Goal: Task Accomplishment & Management: Use online tool/utility

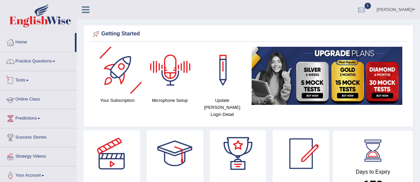
click at [27, 78] on link "Tests" at bounding box center [38, 79] width 76 height 17
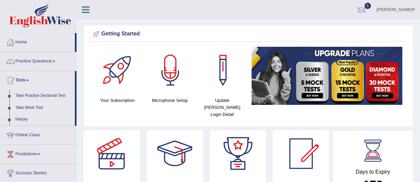
click at [39, 106] on link "Take Mock Test" at bounding box center [43, 108] width 62 height 12
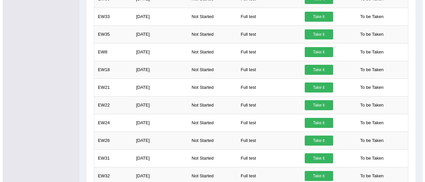
scroll to position [404, 0]
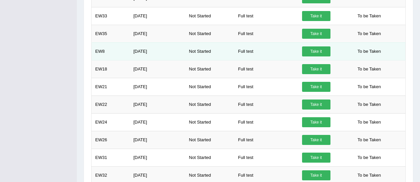
click at [326, 46] on link "Take it" at bounding box center [316, 51] width 28 height 10
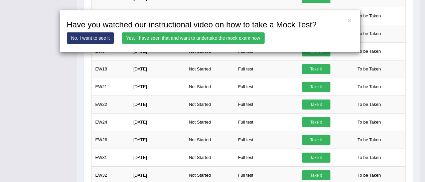
click at [250, 37] on link "Yes, I have seen that and want to undertake the mock exam now" at bounding box center [193, 37] width 143 height 11
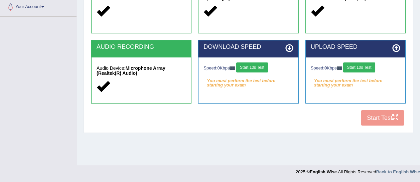
click at [253, 65] on button "Start 10s Test" at bounding box center [252, 67] width 32 height 10
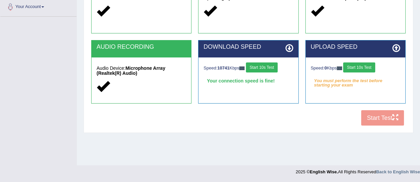
click at [362, 67] on button "Start 10s Test" at bounding box center [359, 67] width 32 height 10
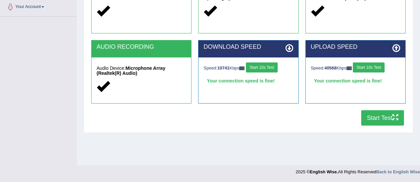
click at [382, 118] on button "Start Test" at bounding box center [382, 117] width 43 height 15
